Goal: Information Seeking & Learning: Compare options

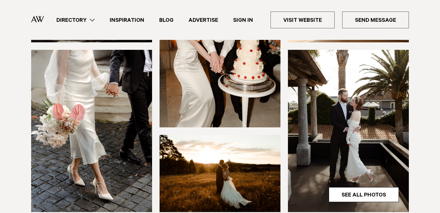
scroll to position [176, 0]
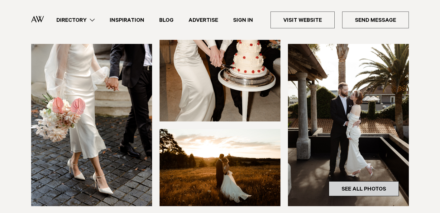
click at [344, 191] on link "See All Photos" at bounding box center [364, 188] width 70 height 15
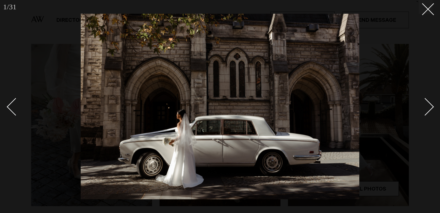
click at [423, 109] on div "Next slide" at bounding box center [425, 107] width 18 height 18
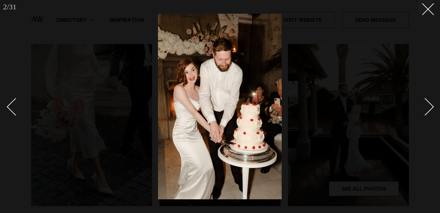
click at [427, 109] on div "Next slide" at bounding box center [425, 107] width 18 height 18
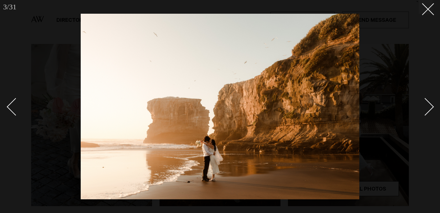
click at [426, 100] on div "Next slide" at bounding box center [425, 107] width 18 height 18
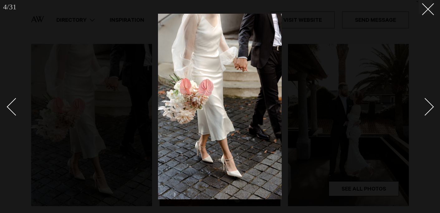
click at [426, 100] on div "Next slide" at bounding box center [425, 107] width 18 height 18
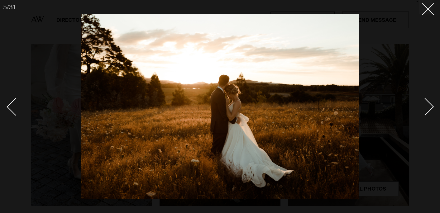
click at [426, 100] on div "Next slide" at bounding box center [425, 107] width 18 height 18
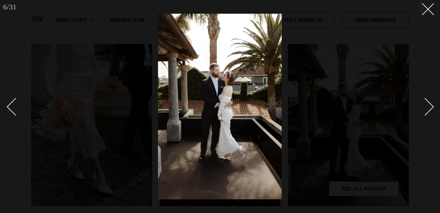
click at [426, 100] on div "Next slide" at bounding box center [425, 107] width 18 height 18
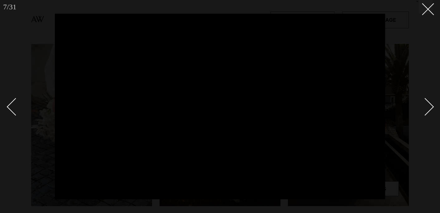
click at [426, 100] on div "Next slide" at bounding box center [425, 107] width 18 height 18
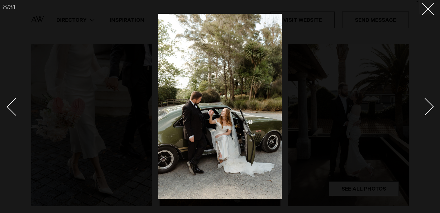
click at [402, 100] on div at bounding box center [220, 106] width 440 height 213
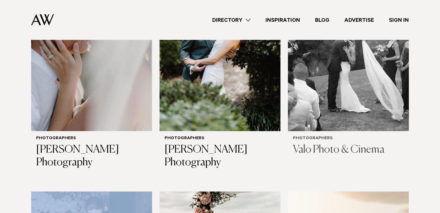
scroll to position [1397, 0]
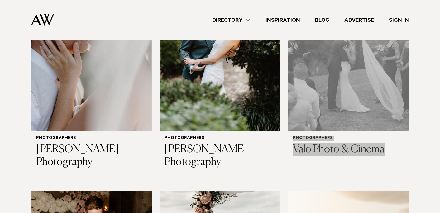
drag, startPoint x: 310, startPoint y: 156, endPoint x: 254, endPoint y: 11, distance: 155.9
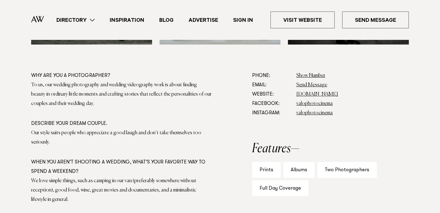
scroll to position [338, 0]
